Goal: Task Accomplishment & Management: Complete application form

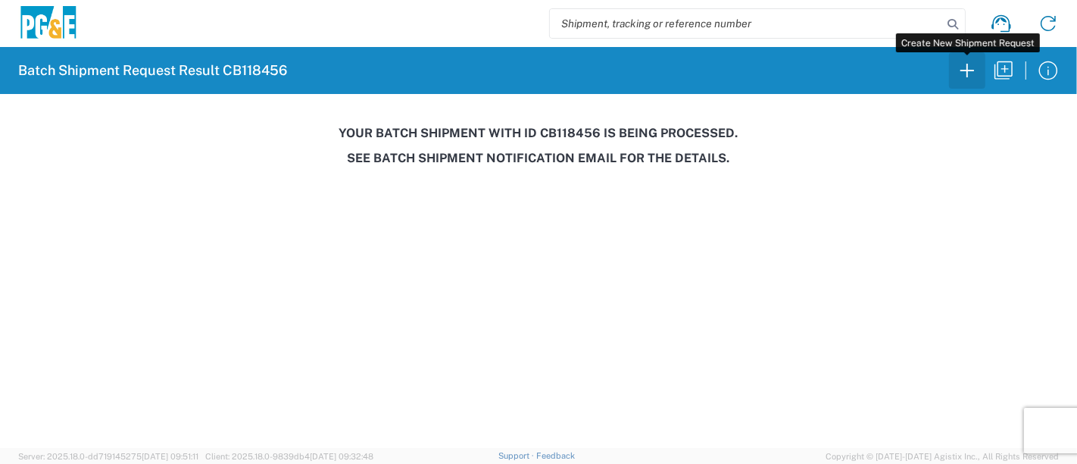
click at [966, 67] on icon "button" at bounding box center [967, 70] width 24 height 24
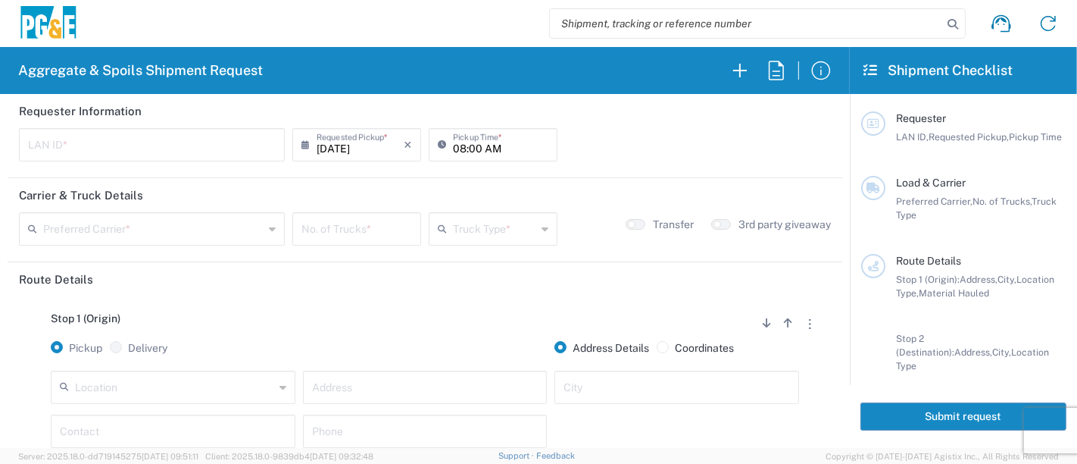
click at [136, 140] on input "text" at bounding box center [152, 143] width 248 height 27
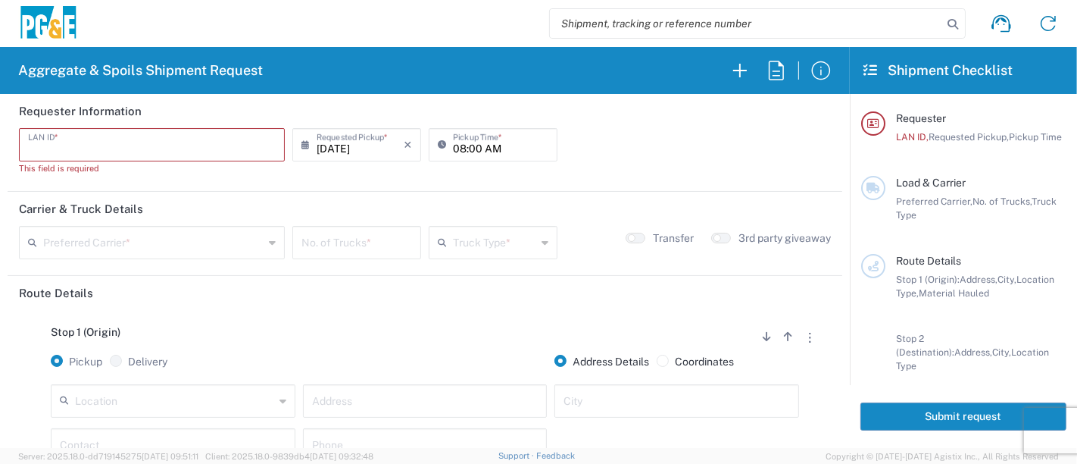
click at [84, 140] on input "text" at bounding box center [152, 143] width 248 height 27
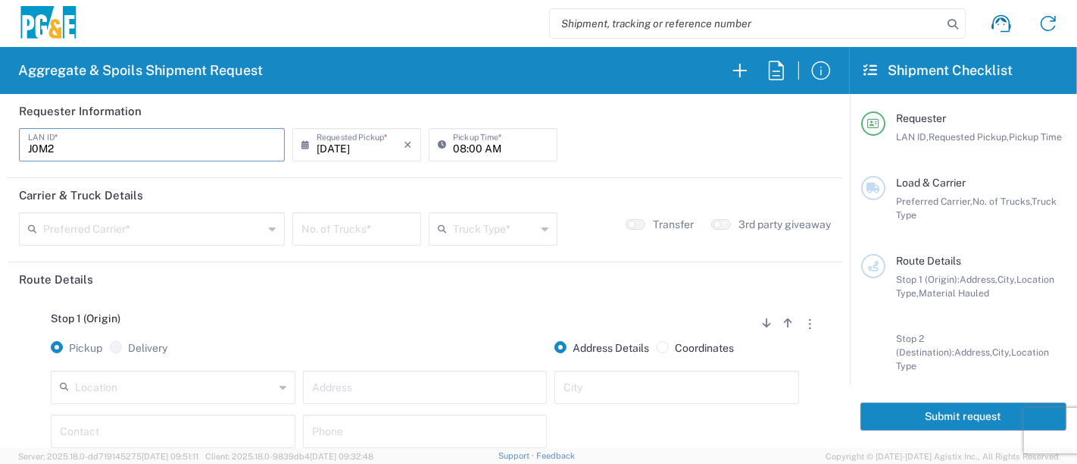
type input "J0M2"
click at [453, 145] on input "08:00 AM" at bounding box center [500, 143] width 95 height 27
click at [470, 145] on input "08:00 AM" at bounding box center [500, 143] width 95 height 27
type input "08:30 AM"
click at [186, 230] on input "text" at bounding box center [153, 227] width 220 height 27
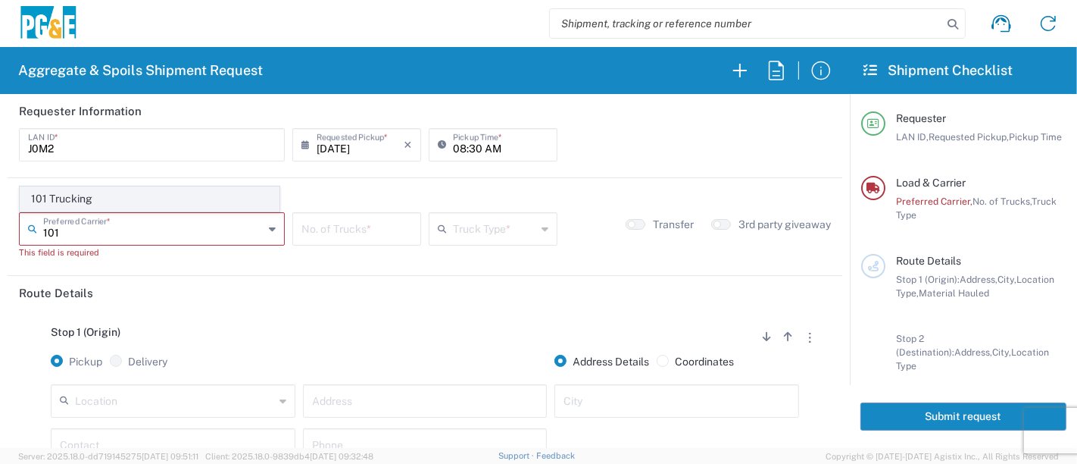
click at [71, 198] on span "101 Trucking" at bounding box center [149, 198] width 258 height 23
type input "101 Trucking"
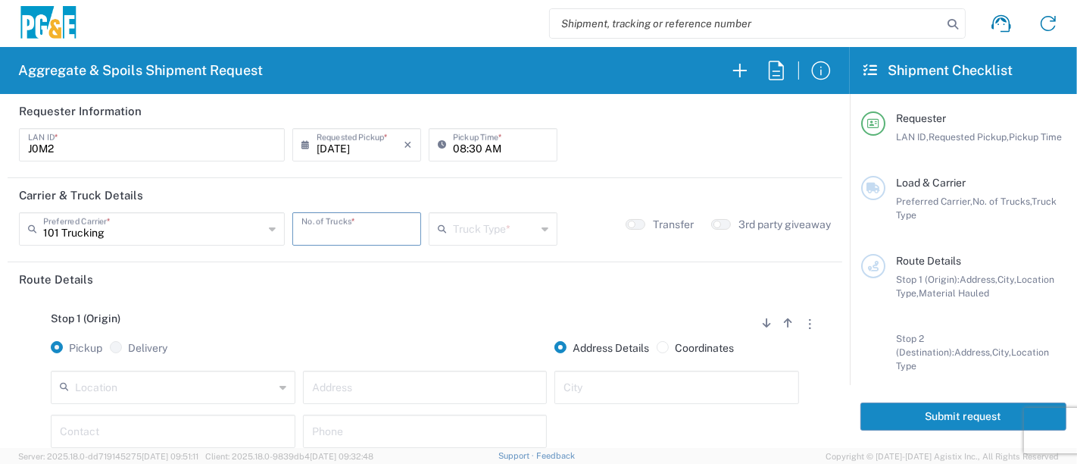
click at [342, 225] on input "number" at bounding box center [357, 227] width 111 height 27
type input "3"
click at [504, 227] on input "text" at bounding box center [494, 227] width 83 height 27
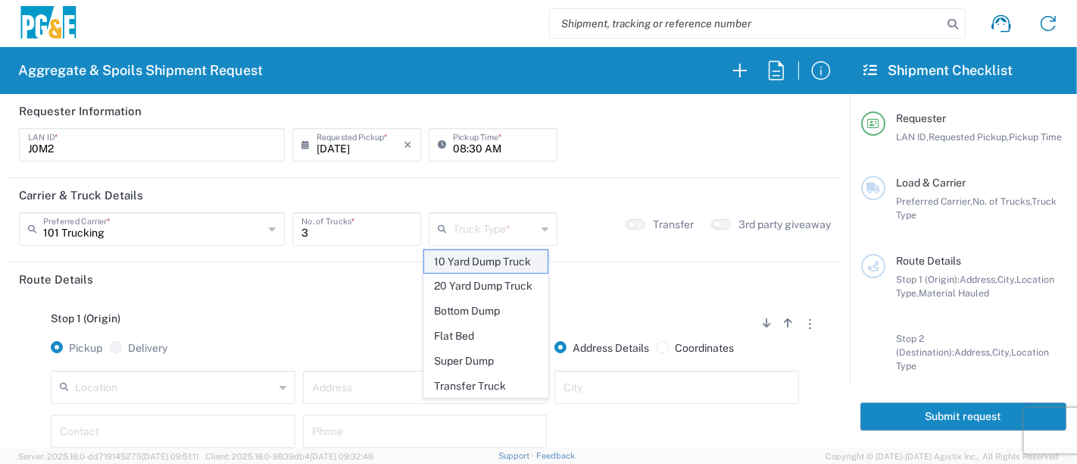
click at [486, 265] on span "10 Yard Dump Truck" at bounding box center [486, 261] width 124 height 23
type input "10 Yard Dump Truck"
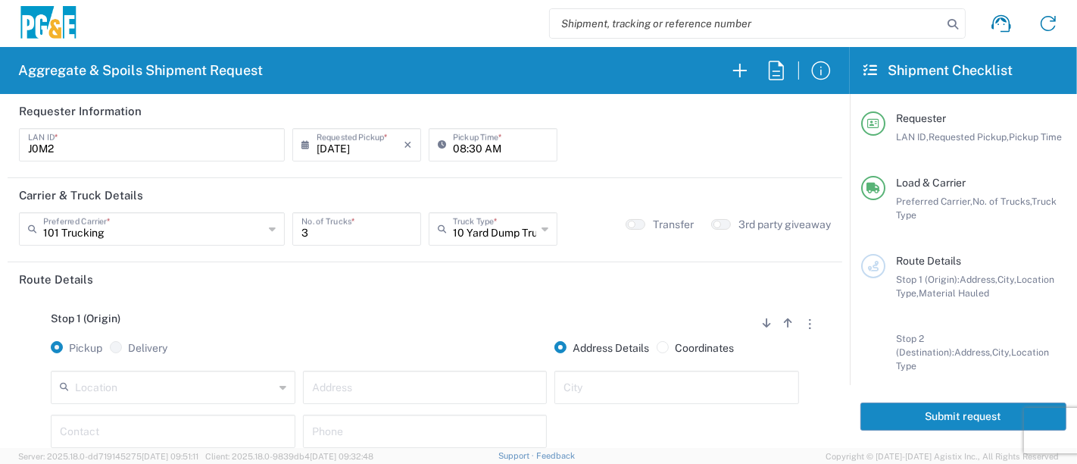
click at [398, 386] on input "text" at bounding box center [425, 386] width 227 height 27
paste input "[PERSON_NAME] Dr & Jolon Dr"
type input "[PERSON_NAME] Dr & Jolon Dr"
click at [707, 387] on input "text" at bounding box center [677, 386] width 227 height 27
type input "[GEOGRAPHIC_DATA]"
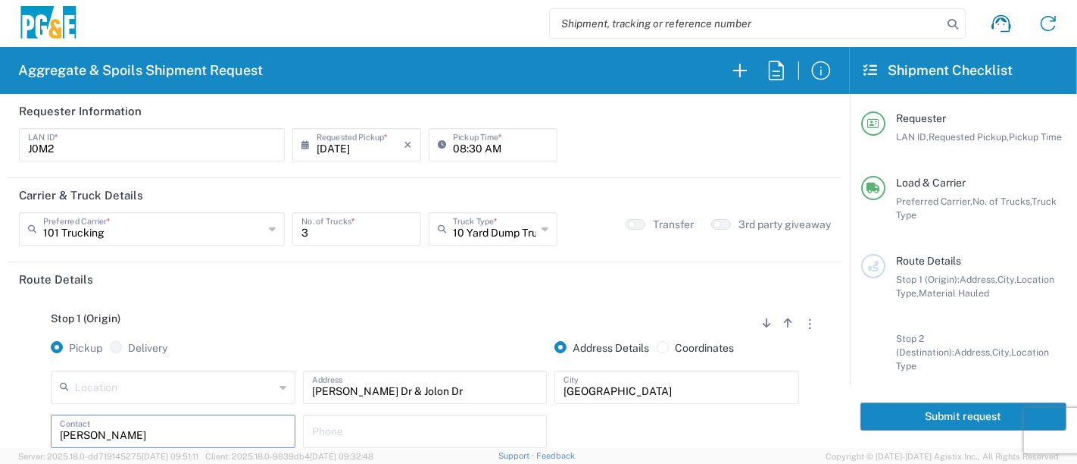
type input "[PERSON_NAME]"
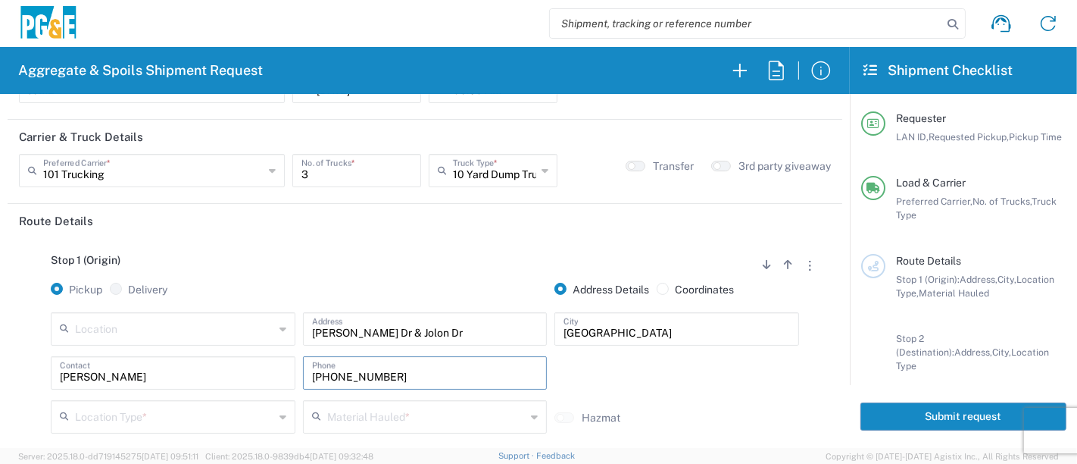
scroll to position [168, 0]
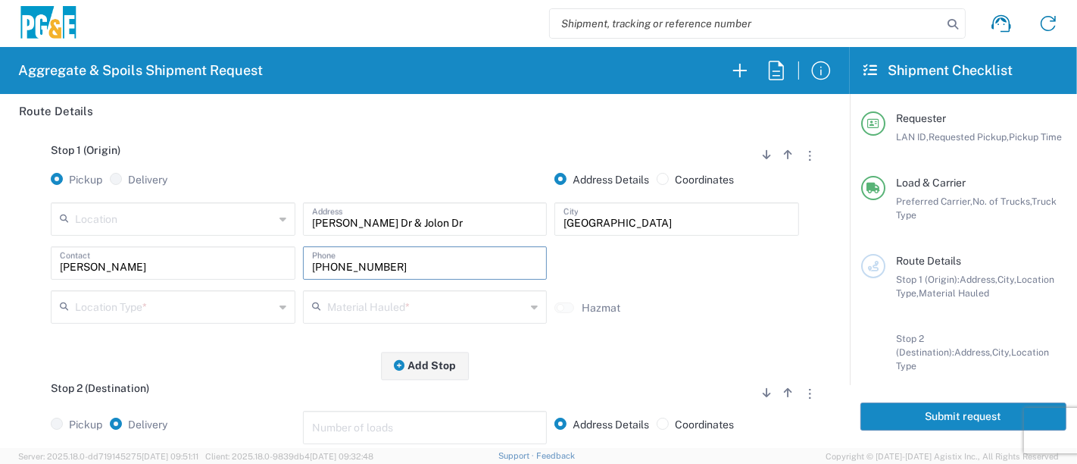
type input "[PHONE_NUMBER]"
click at [154, 304] on input "text" at bounding box center [174, 305] width 199 height 27
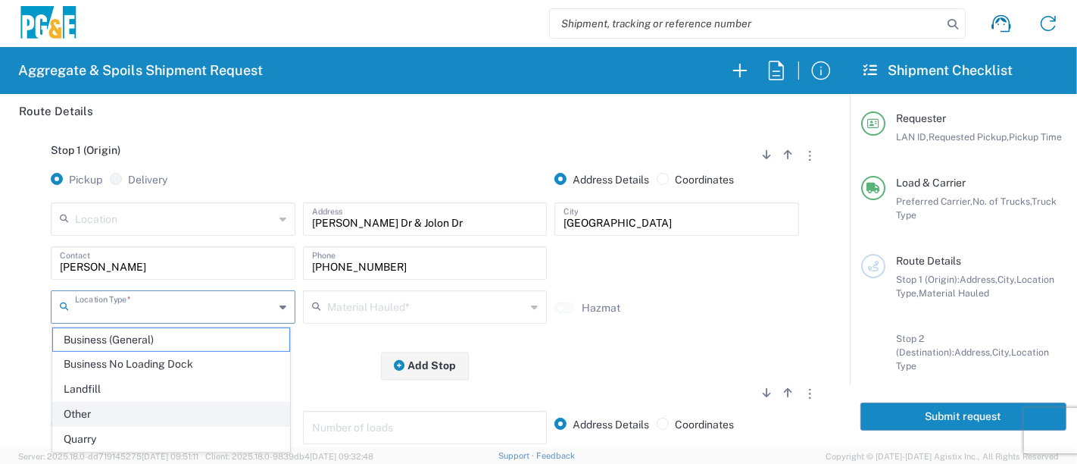
click at [118, 423] on span "Other" at bounding box center [171, 413] width 237 height 23
type input "Other"
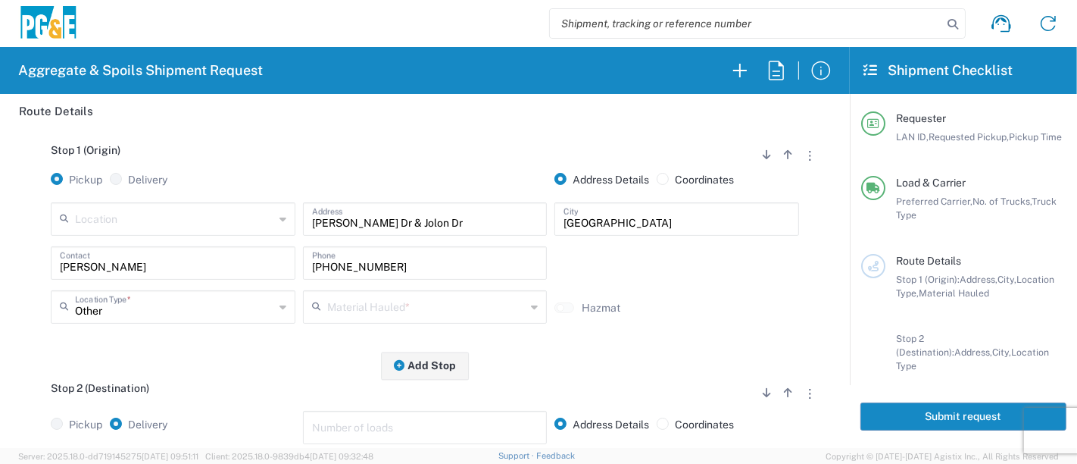
click at [349, 302] on input "text" at bounding box center [426, 305] width 199 height 27
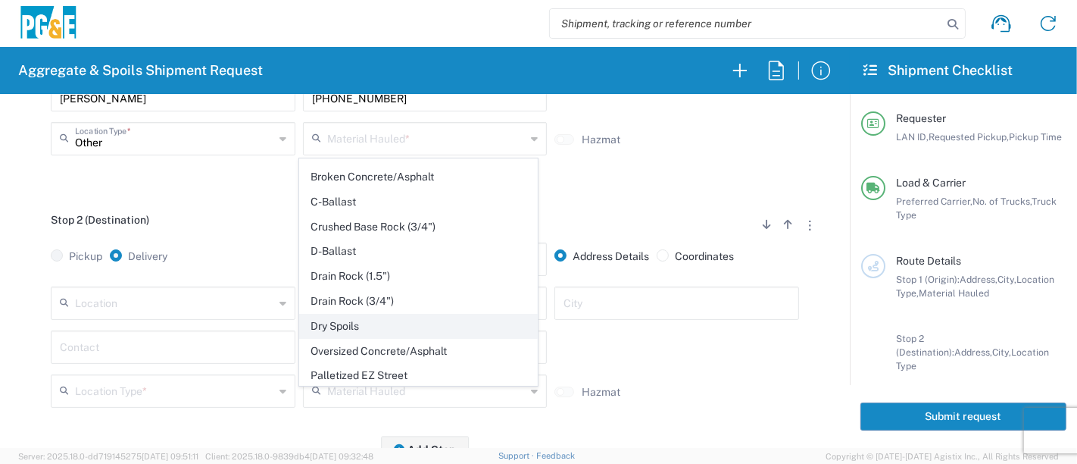
click at [393, 323] on span "Dry Spoils" at bounding box center [418, 325] width 237 height 23
type input "Dry Spoils"
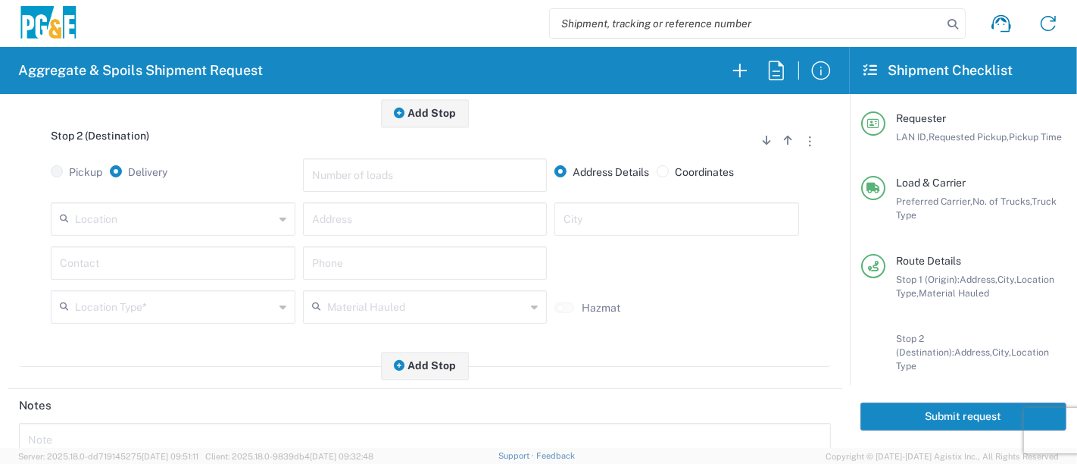
scroll to position [336, 0]
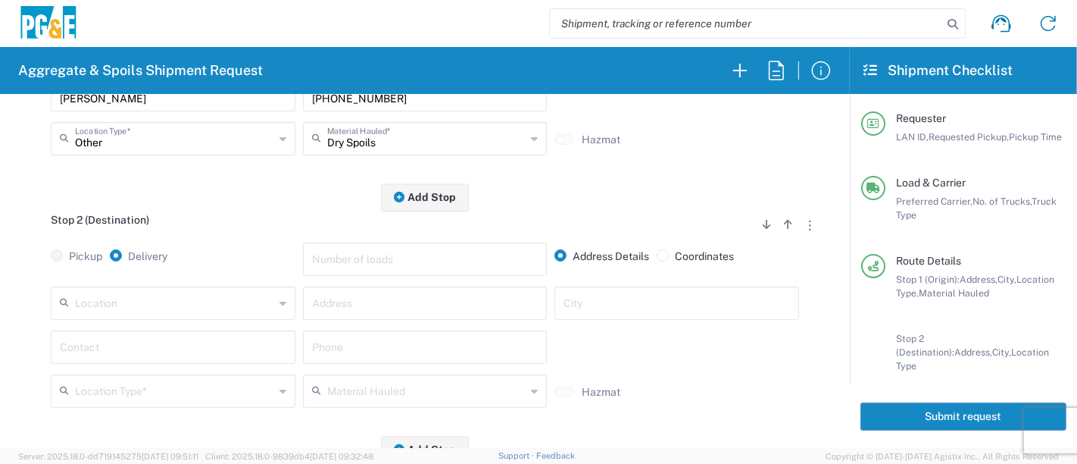
click at [138, 302] on input "text" at bounding box center [174, 302] width 199 height 27
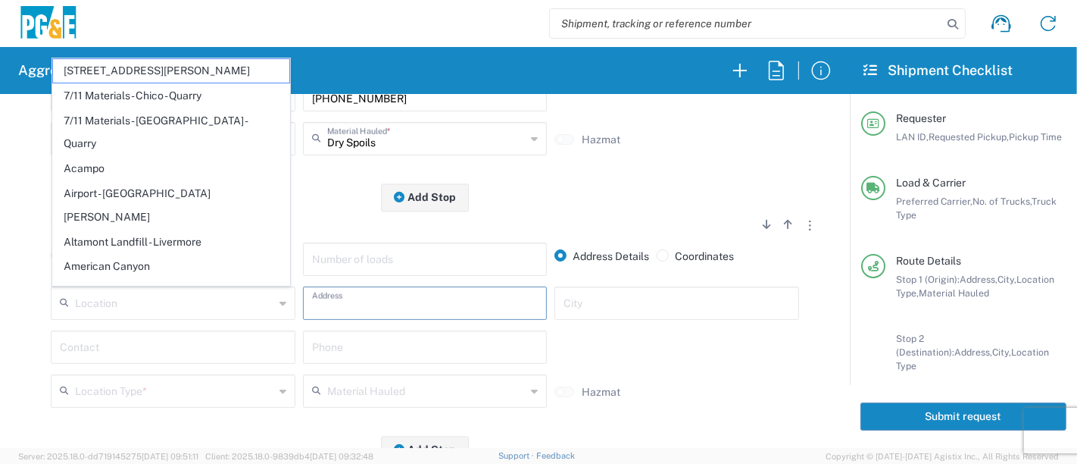
click at [380, 291] on input "text" at bounding box center [425, 302] width 227 height 27
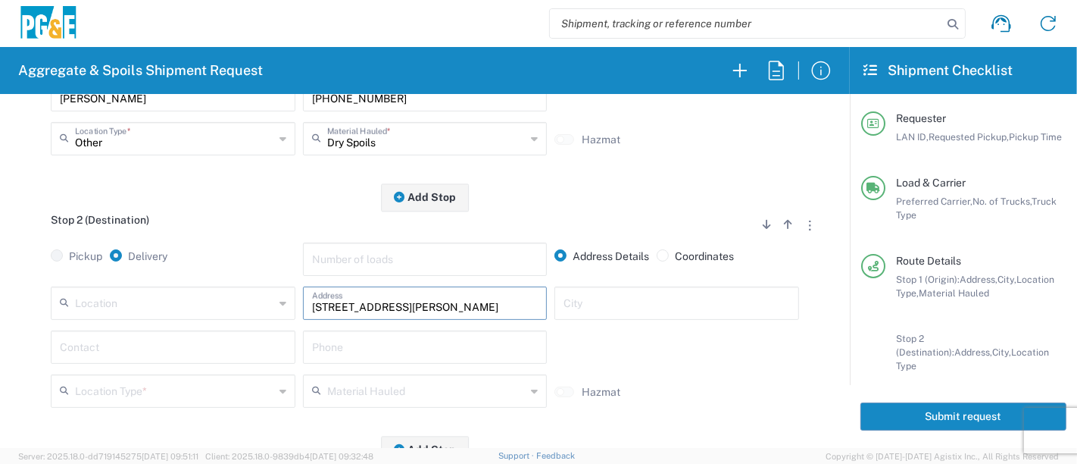
type input "[STREET_ADDRESS][PERSON_NAME]"
type input "Hollister"
type input "[PERSON_NAME]"
type input "[PHONE_NUMBER]"
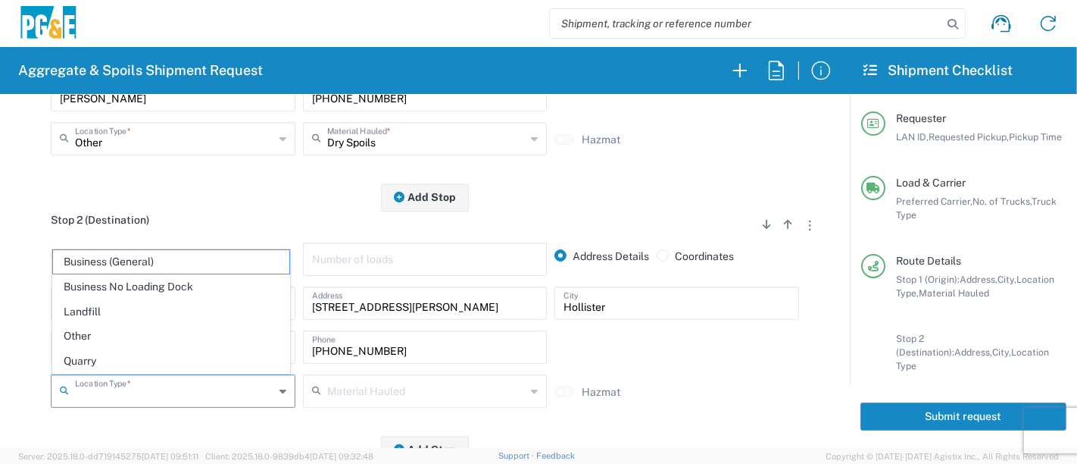
click at [236, 395] on input "text" at bounding box center [174, 390] width 199 height 27
click at [192, 333] on span "Other" at bounding box center [171, 335] width 237 height 23
type input "Other"
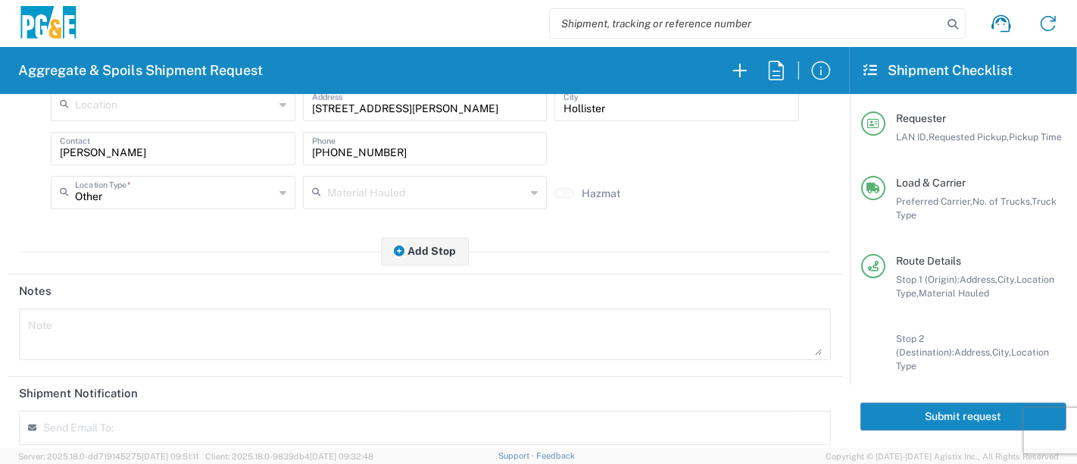
scroll to position [690, 0]
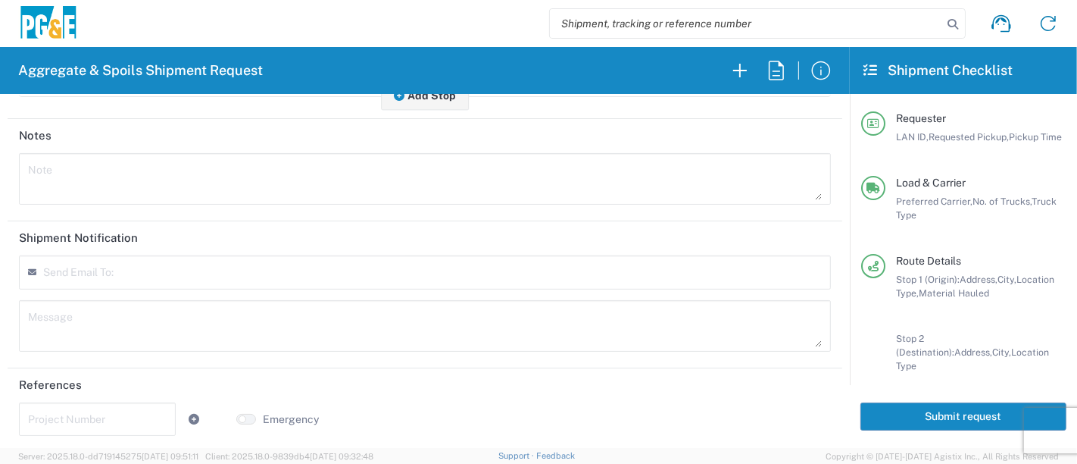
click at [144, 423] on input "text" at bounding box center [97, 418] width 139 height 27
click at [112, 418] on input "text" at bounding box center [97, 418] width 139 height 27
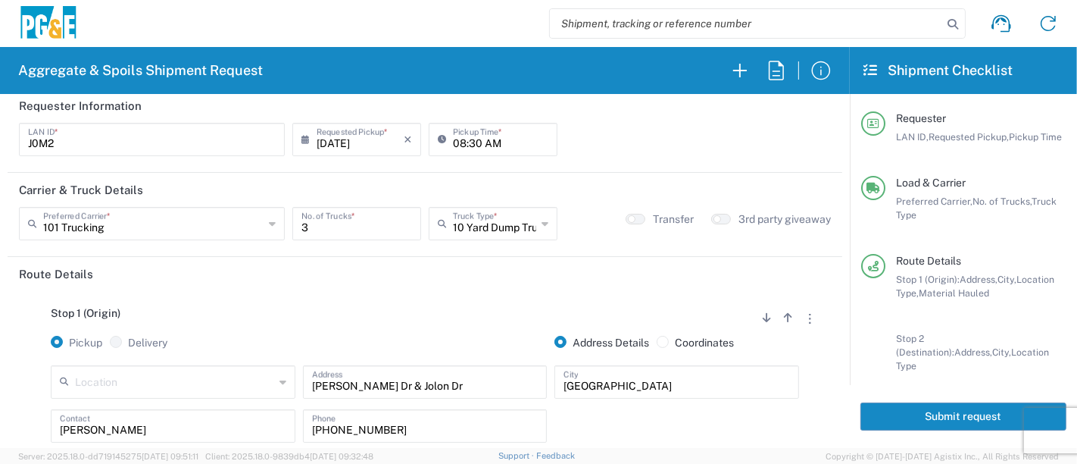
scroll to position [0, 0]
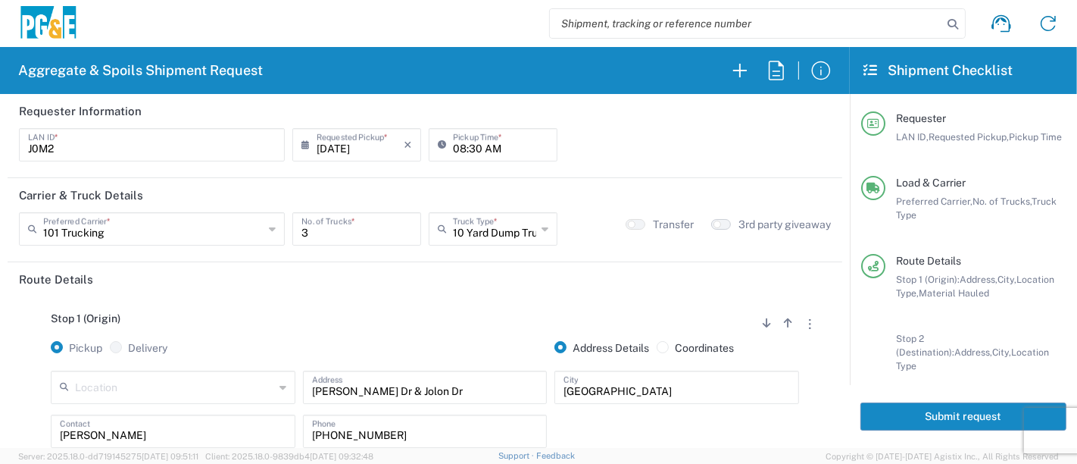
type input "35509300"
click at [712, 224] on button "button" at bounding box center [721, 224] width 20 height 11
click at [924, 426] on button "Submit request" at bounding box center [964, 416] width 206 height 28
